Goal: Task Accomplishment & Management: Manage account settings

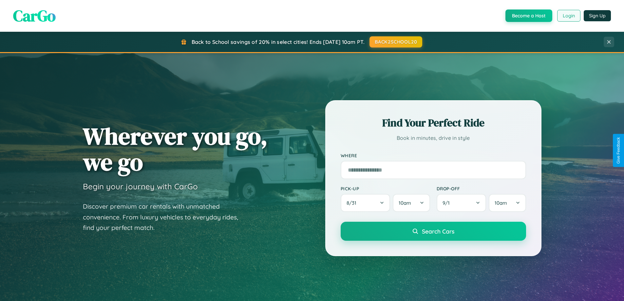
click at [568, 16] on button "Login" at bounding box center [568, 16] width 23 height 12
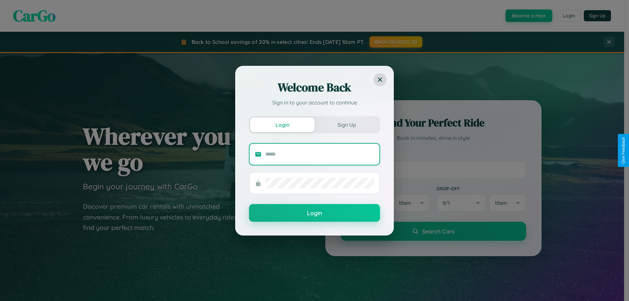
click at [320, 154] on input "text" at bounding box center [319, 154] width 109 height 10
type input "**********"
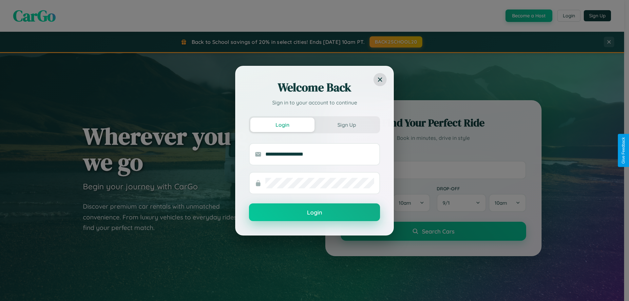
click at [314, 213] on button "Login" at bounding box center [314, 212] width 131 height 18
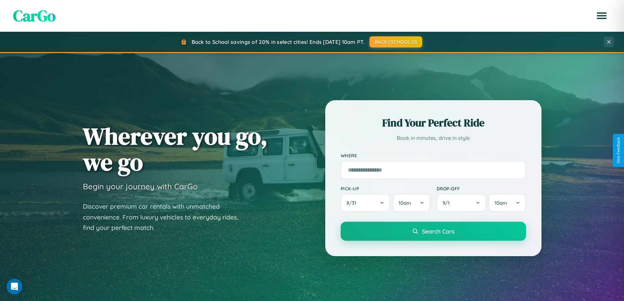
scroll to position [282, 0]
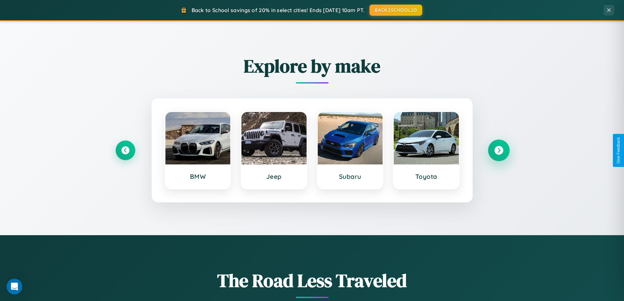
click at [498, 150] on icon at bounding box center [498, 150] width 9 height 9
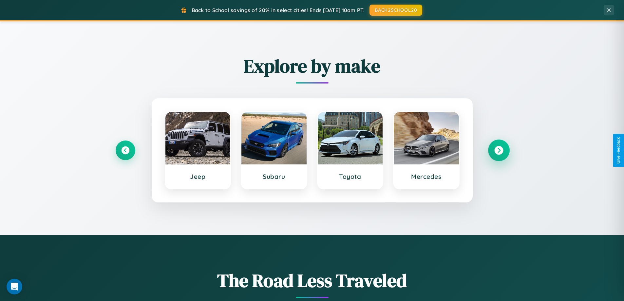
click at [498, 150] on icon at bounding box center [498, 150] width 9 height 9
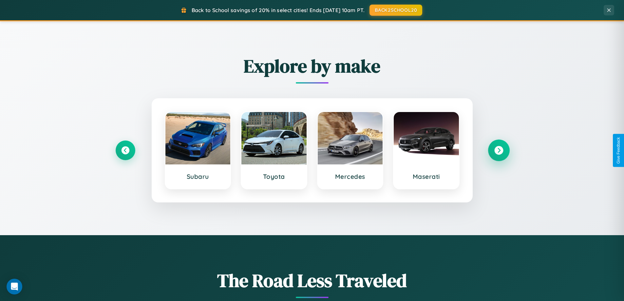
click at [498, 150] on icon at bounding box center [498, 150] width 9 height 9
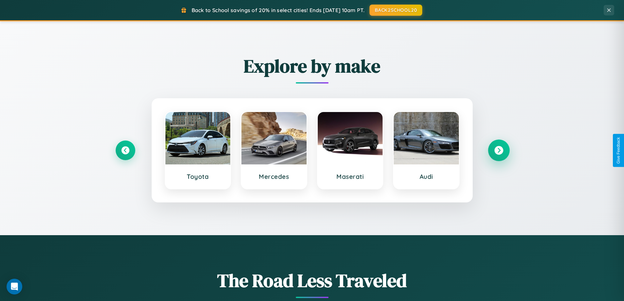
click at [498, 150] on icon at bounding box center [498, 150] width 9 height 9
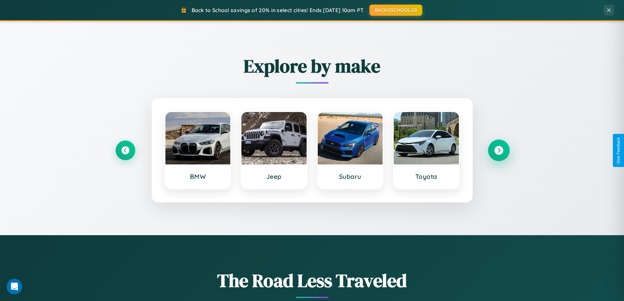
click at [498, 150] on icon at bounding box center [498, 150] width 9 height 9
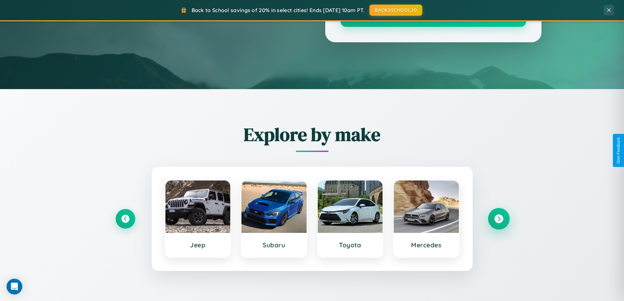
scroll to position [0, 0]
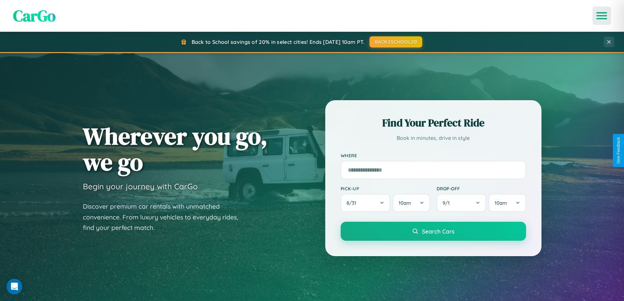
click at [601, 16] on icon "Open menu" at bounding box center [601, 16] width 9 height 6
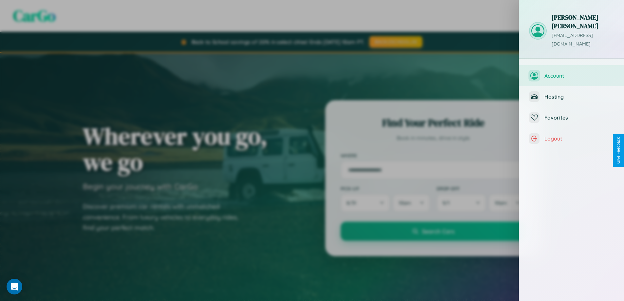
click at [571, 72] on span "Account" at bounding box center [579, 75] width 70 height 7
